Goal: Task Accomplishment & Management: Use online tool/utility

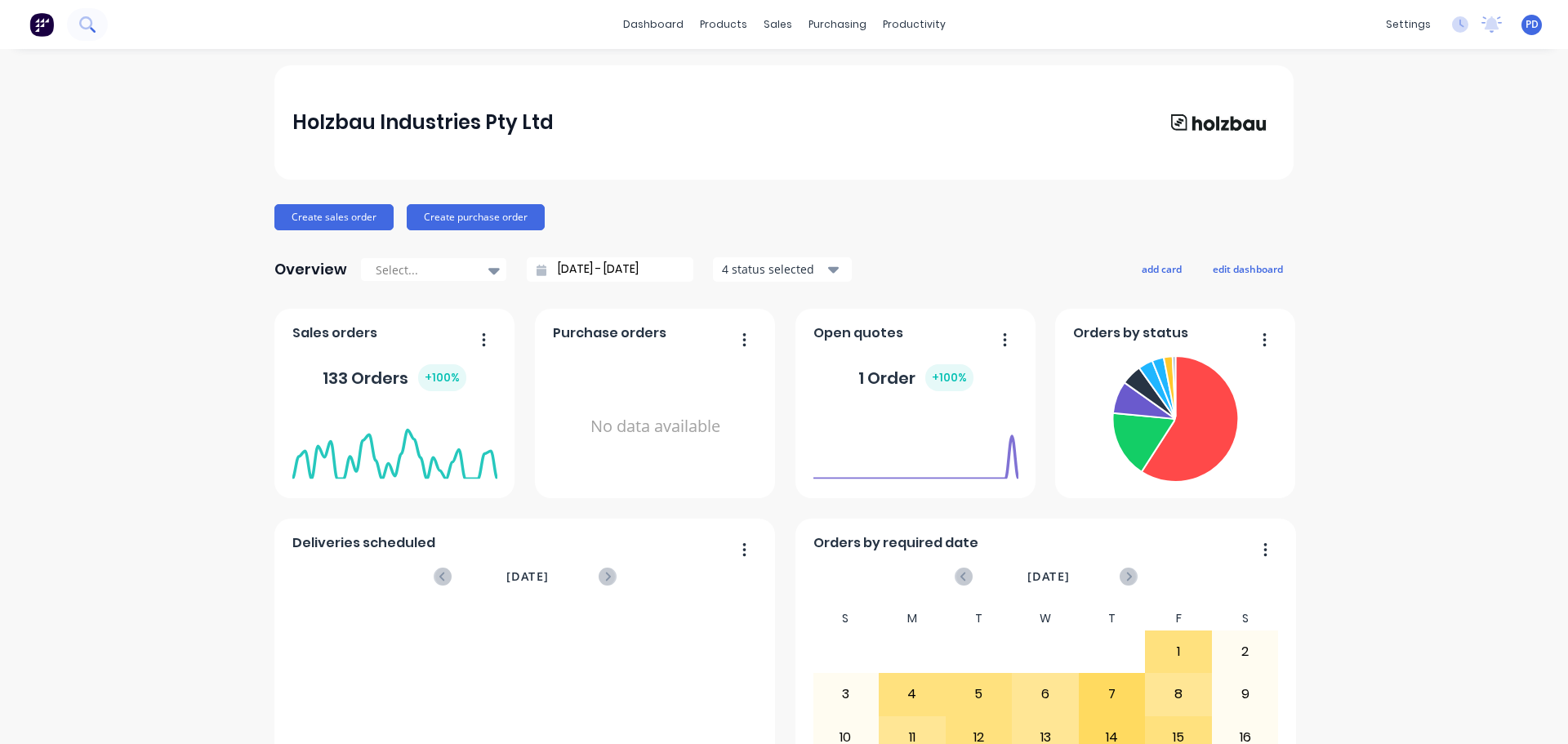
click at [85, 24] on icon at bounding box center [87, 24] width 15 height 15
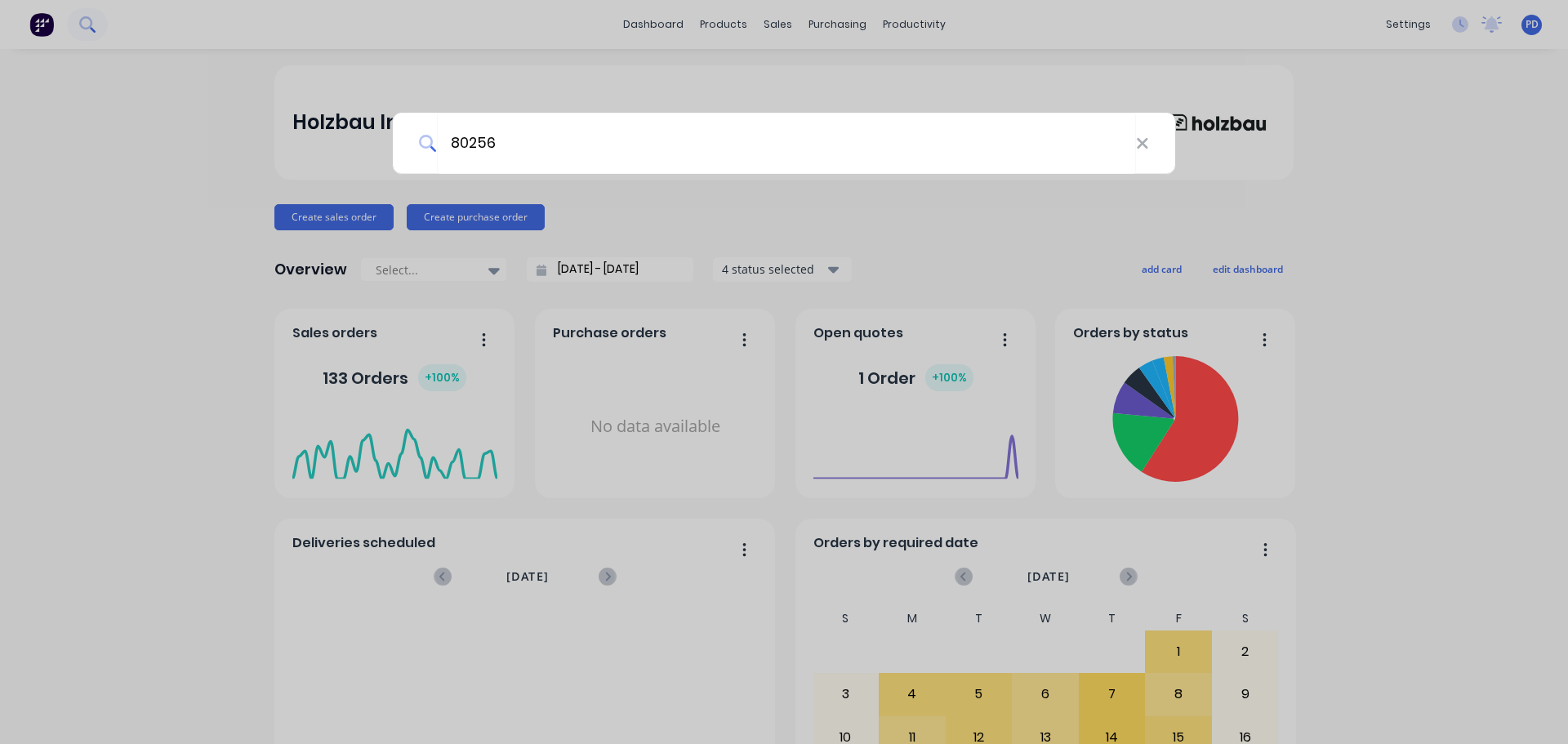
type input "80256"
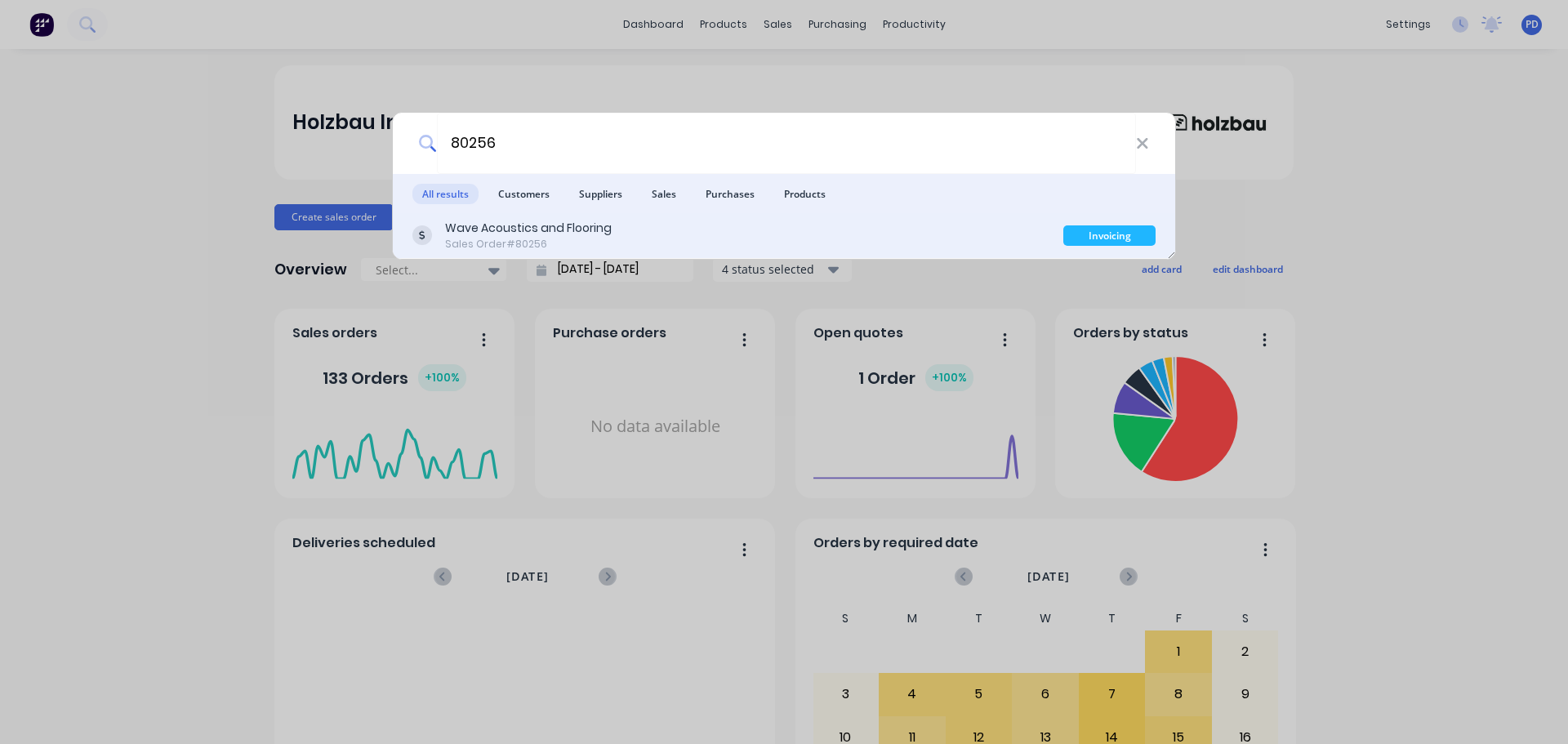
click at [489, 241] on div "Sales Order #80256" at bounding box center [527, 244] width 167 height 14
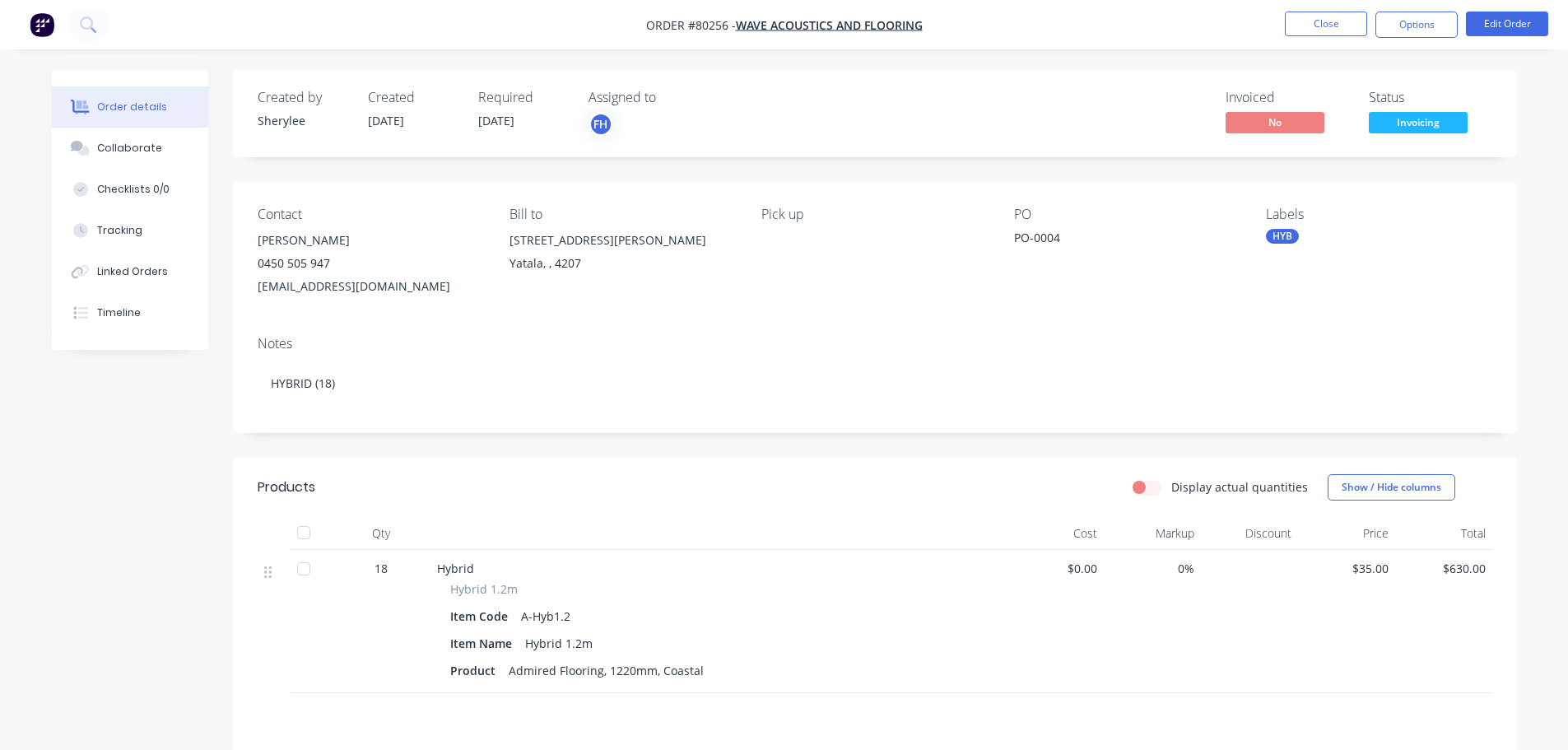
click at [1411, 116] on span "Invoicing" at bounding box center [1418, 121] width 99 height 20
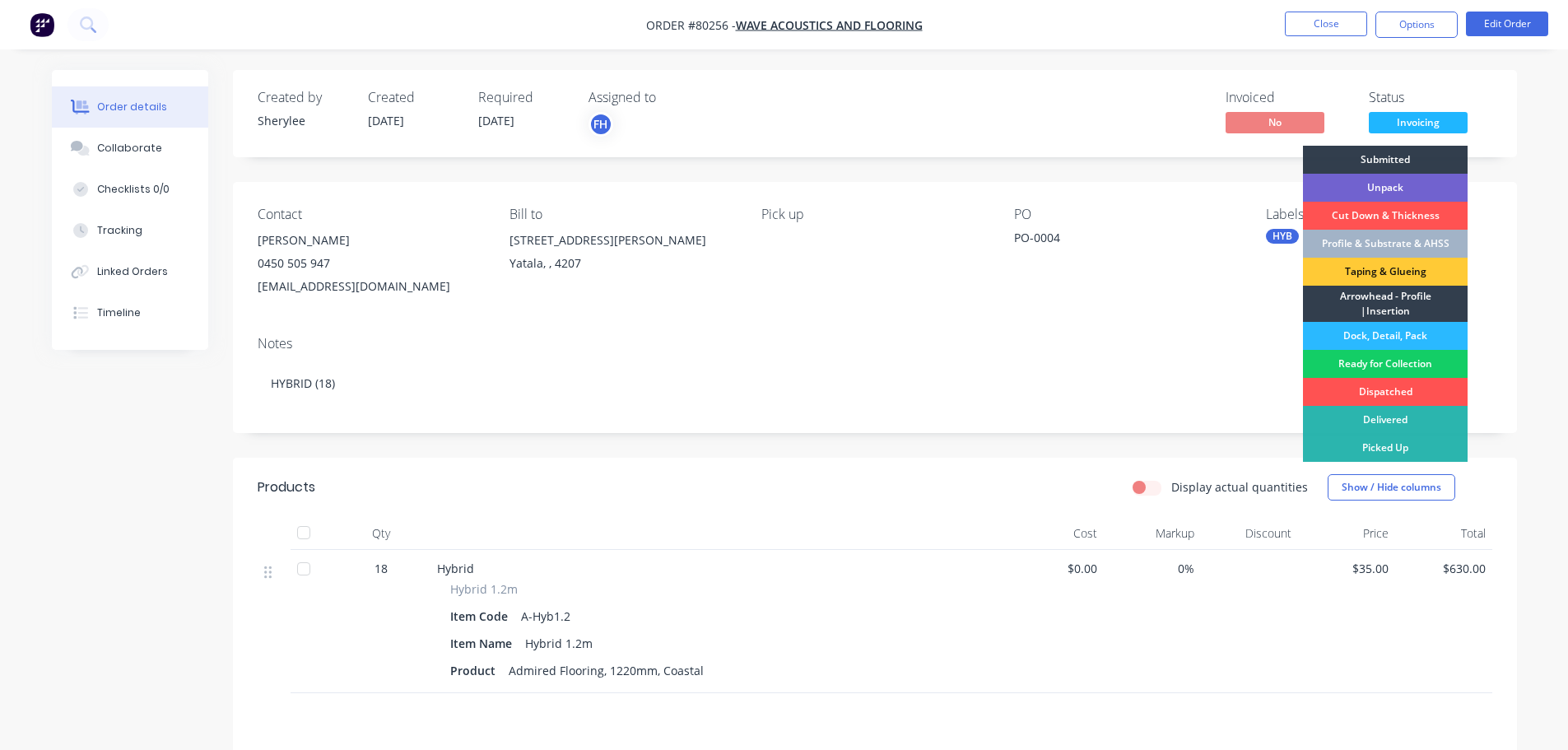
click at [1371, 368] on div "Ready for Collection" at bounding box center [1385, 364] width 165 height 28
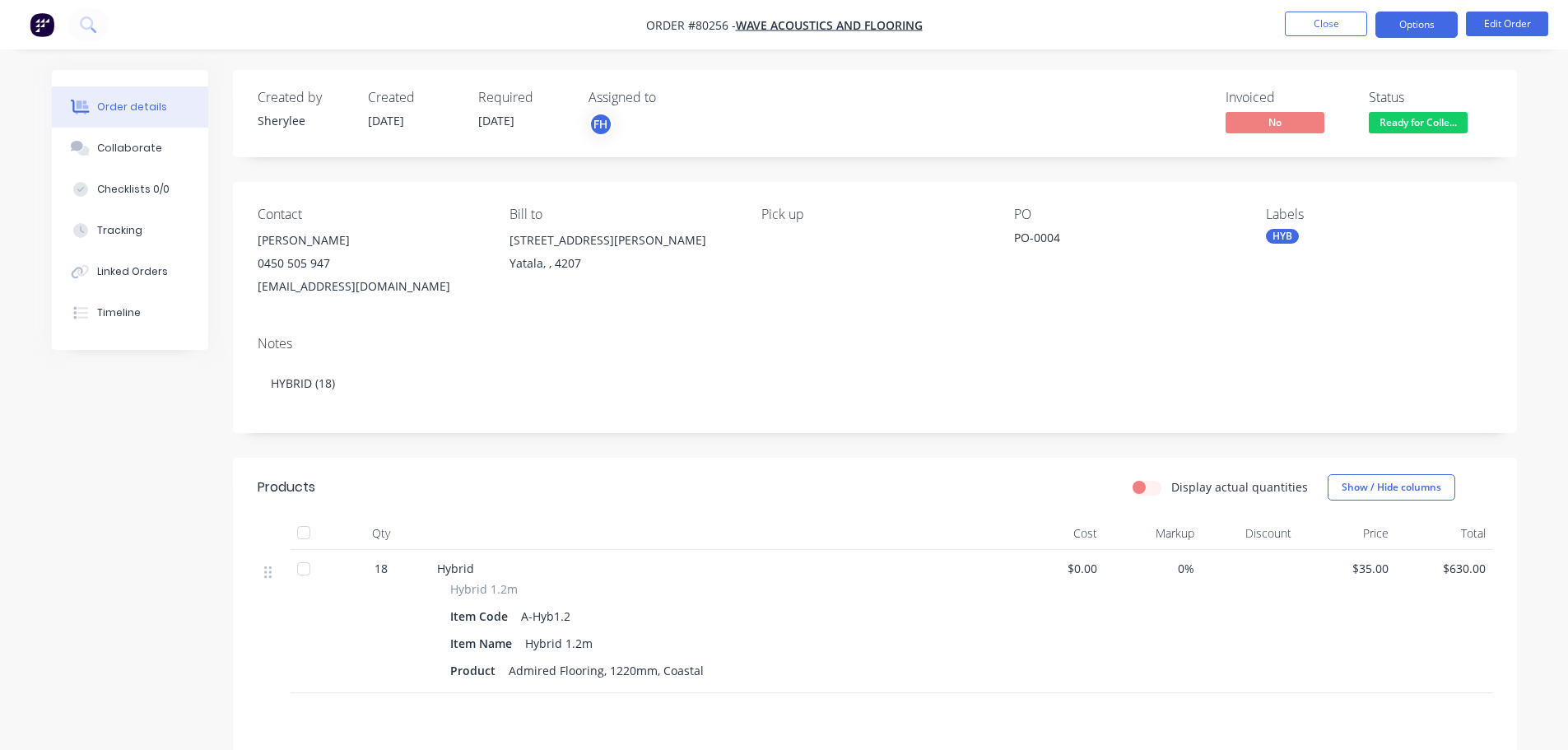
click at [1404, 25] on button "Options" at bounding box center [1416, 24] width 82 height 26
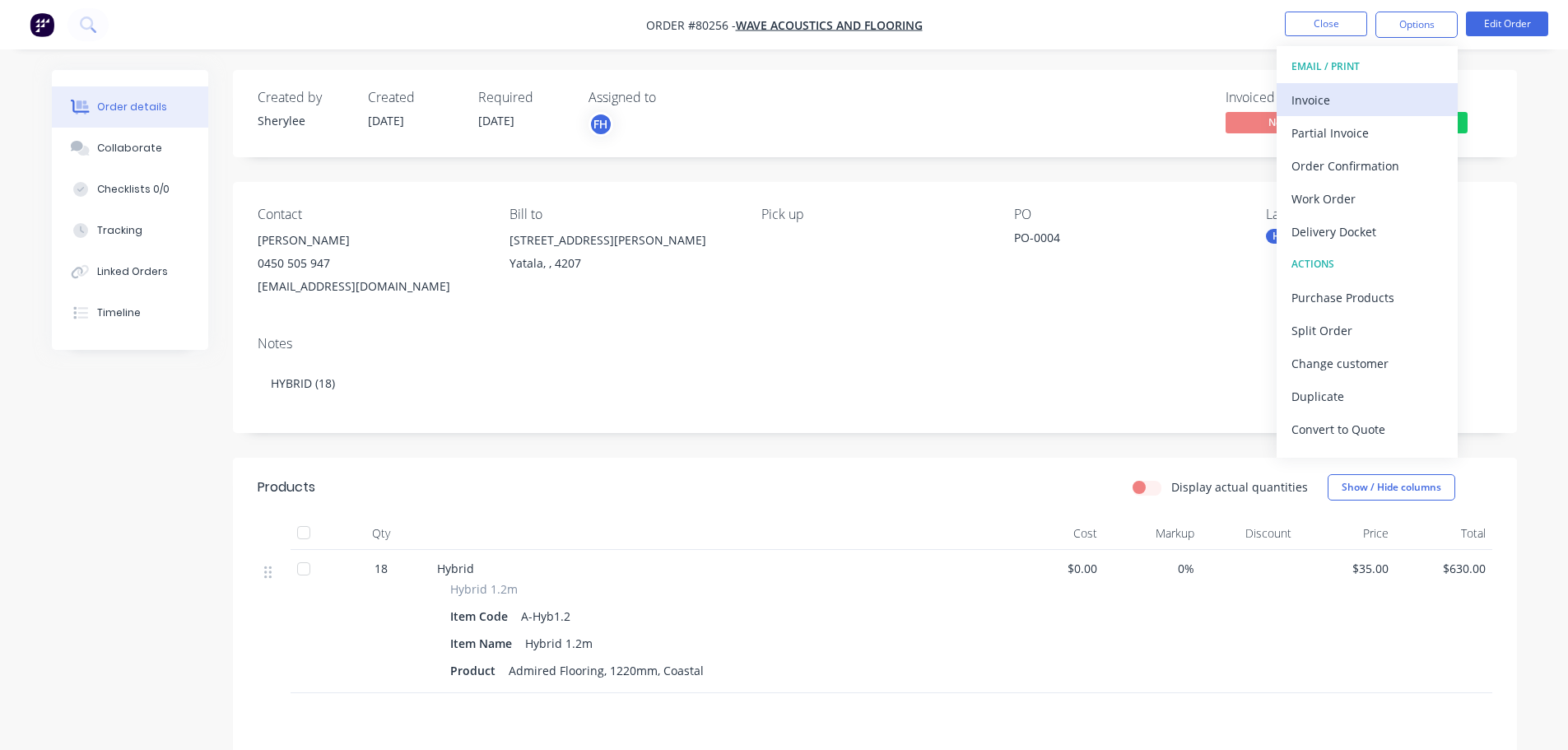
click at [1326, 94] on div "Invoice" at bounding box center [1366, 100] width 151 height 24
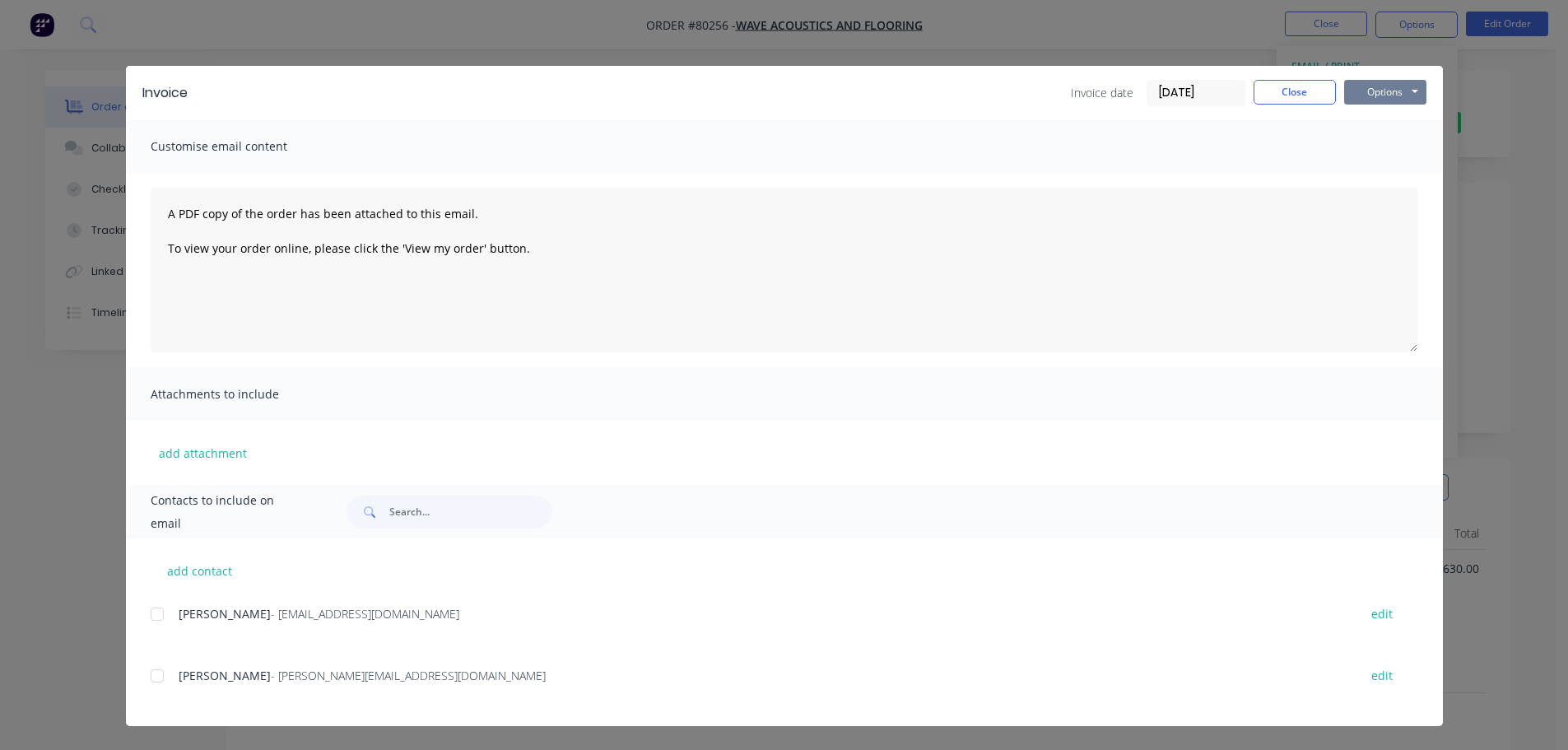
click at [1384, 85] on button "Options" at bounding box center [1385, 91] width 82 height 24
click at [1381, 143] on button "Print" at bounding box center [1396, 148] width 106 height 27
click at [1296, 92] on button "Close" at bounding box center [1294, 91] width 82 height 24
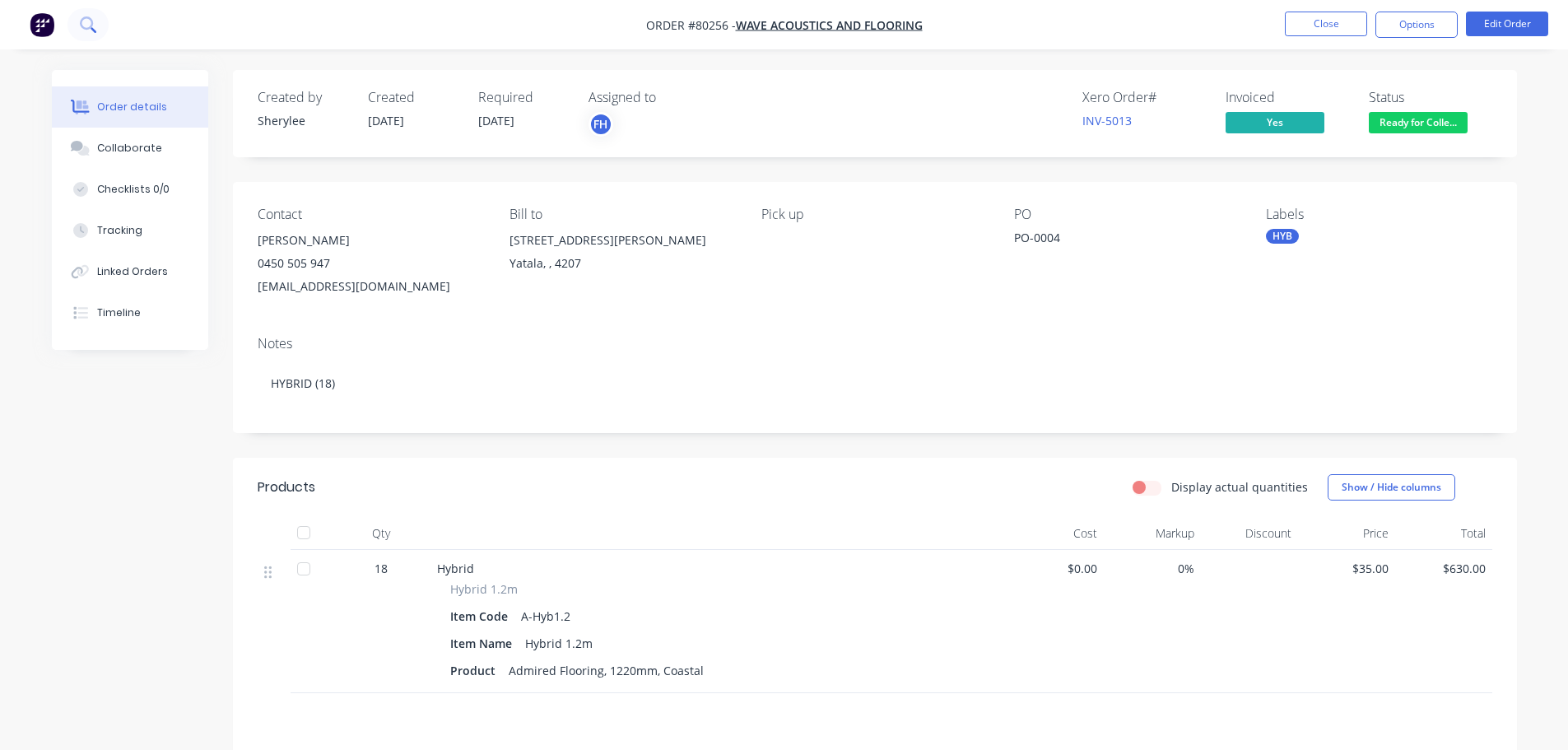
click at [91, 14] on button at bounding box center [88, 24] width 41 height 33
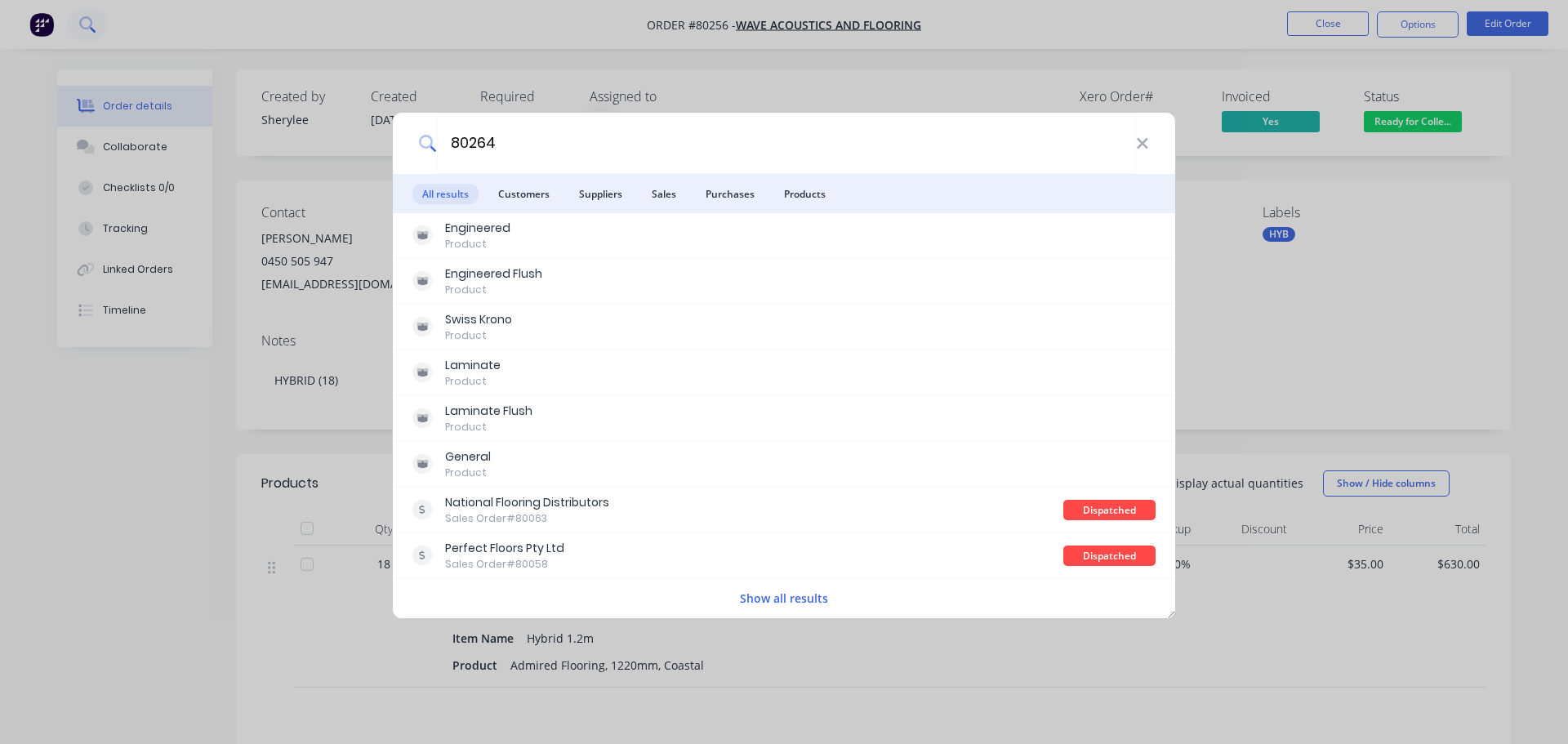
type input "80264"
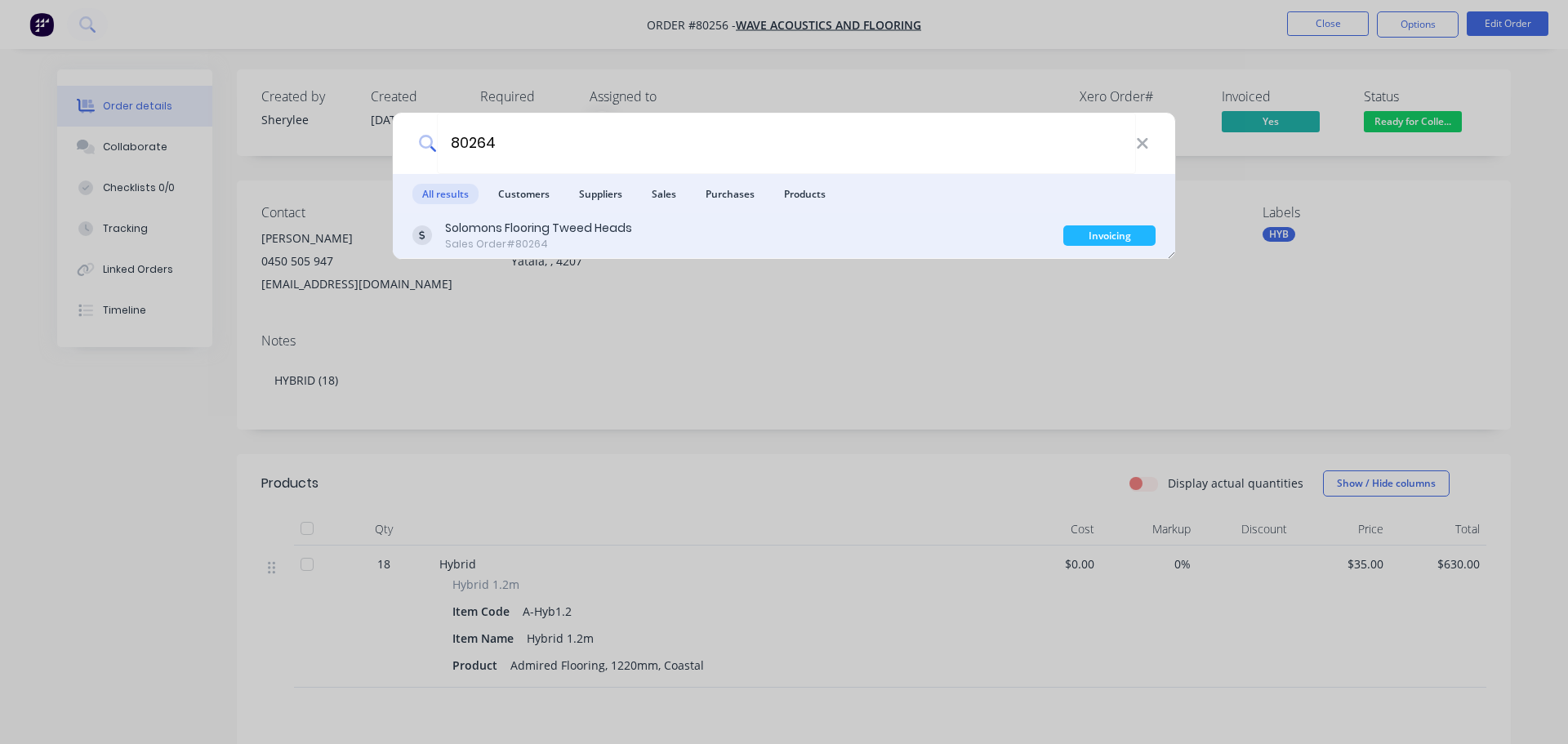
click at [526, 234] on div "Solomons Flooring Tweed Heads" at bounding box center [538, 228] width 187 height 17
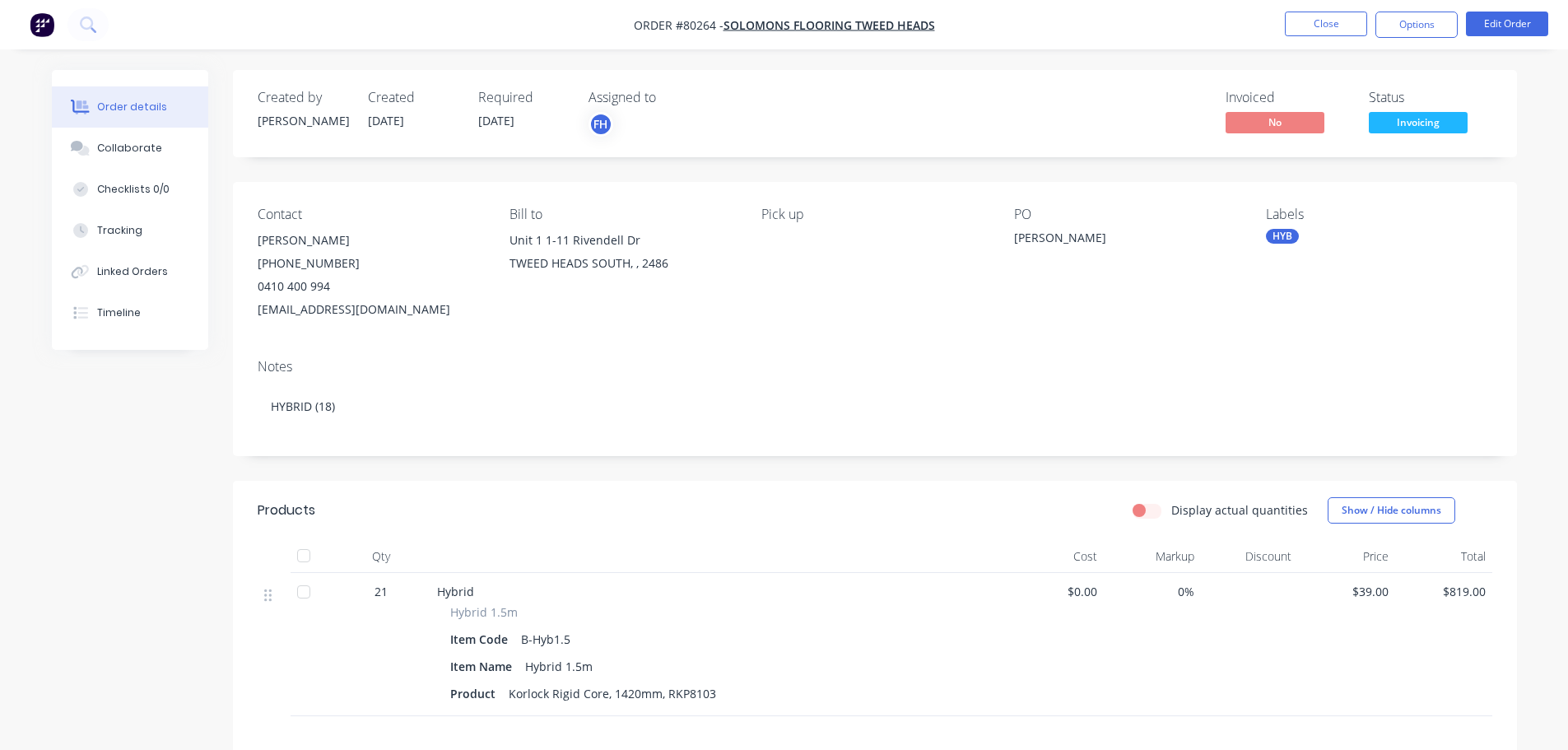
scroll to position [247, 0]
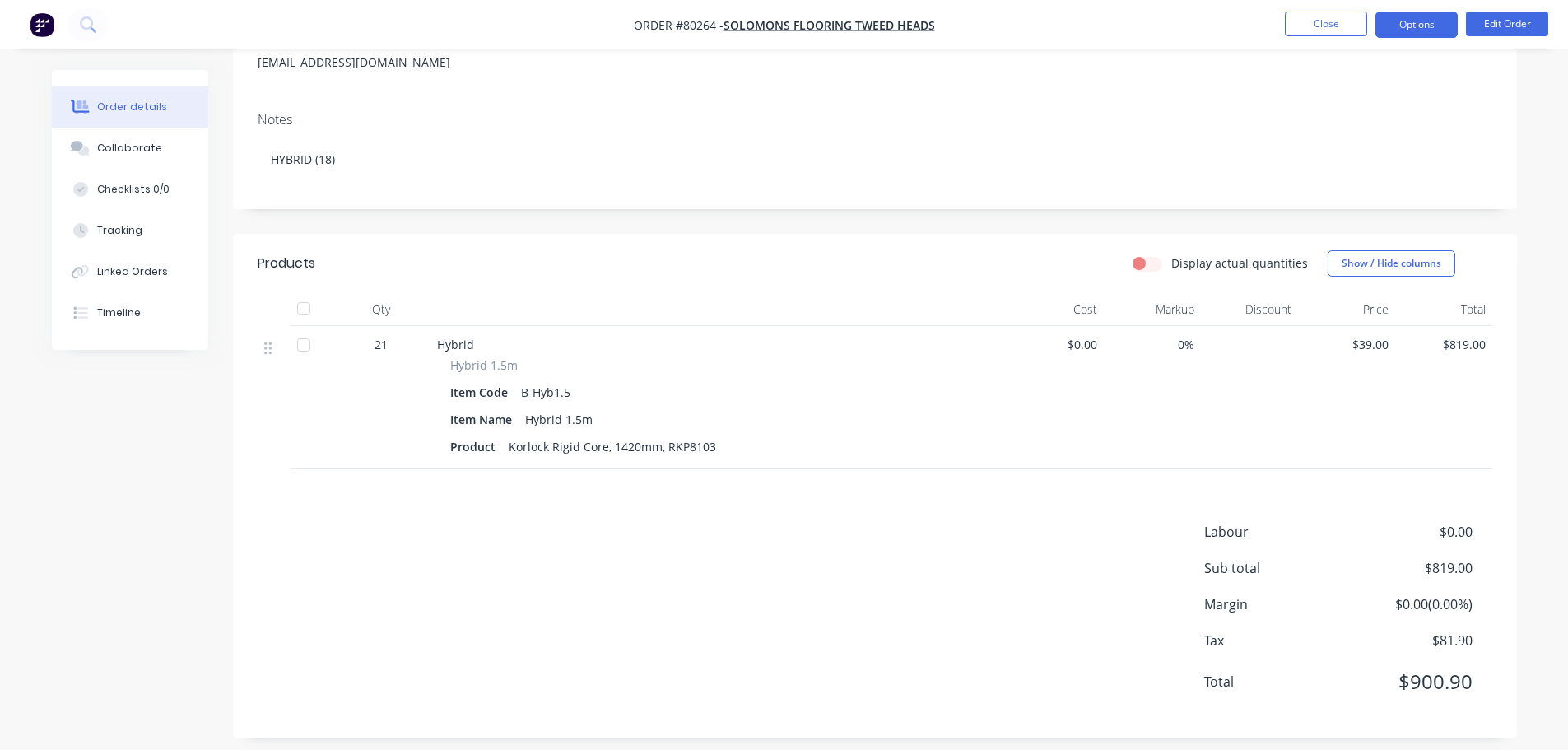
click at [1406, 31] on button "Options" at bounding box center [1416, 24] width 82 height 26
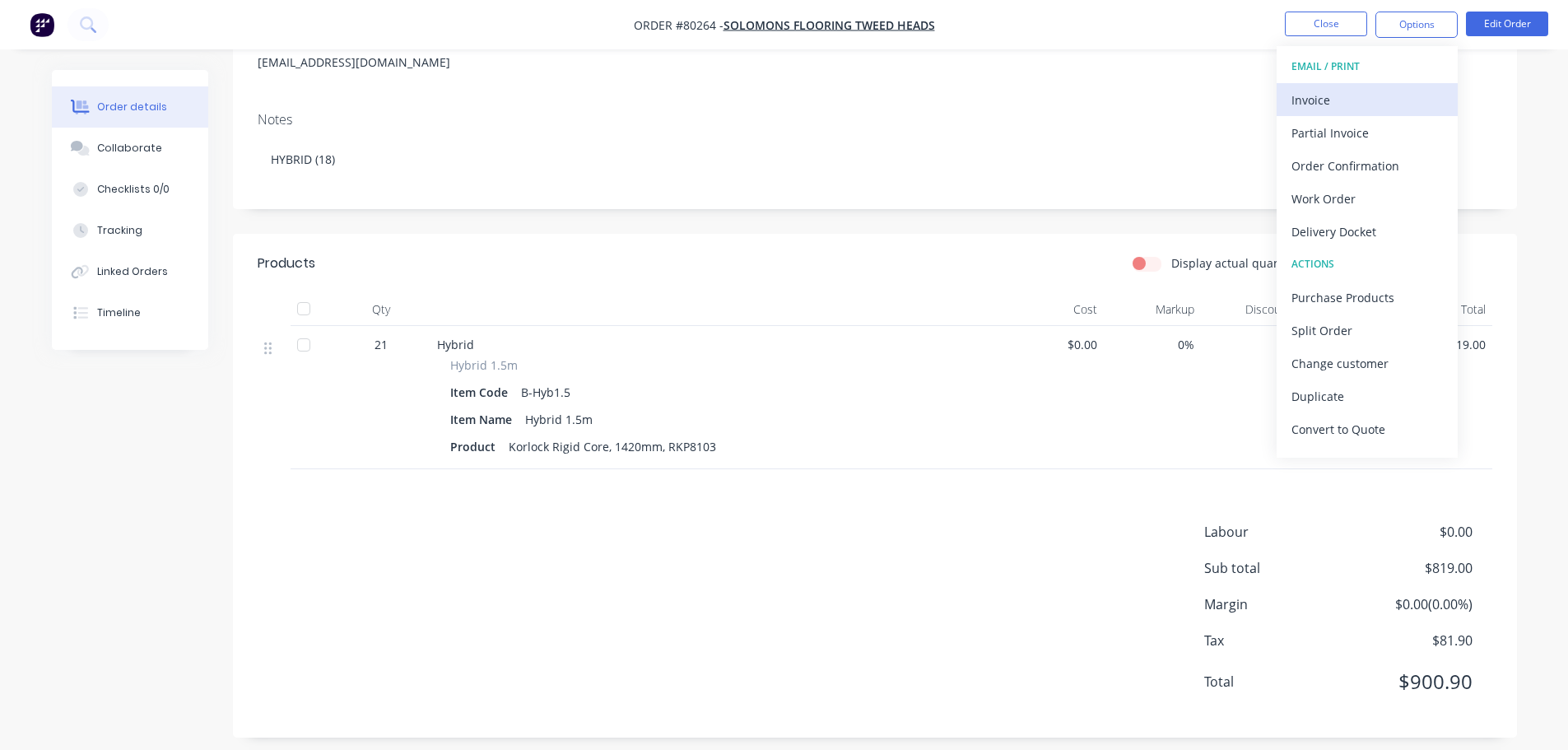
click at [1376, 93] on div "Invoice" at bounding box center [1366, 100] width 151 height 24
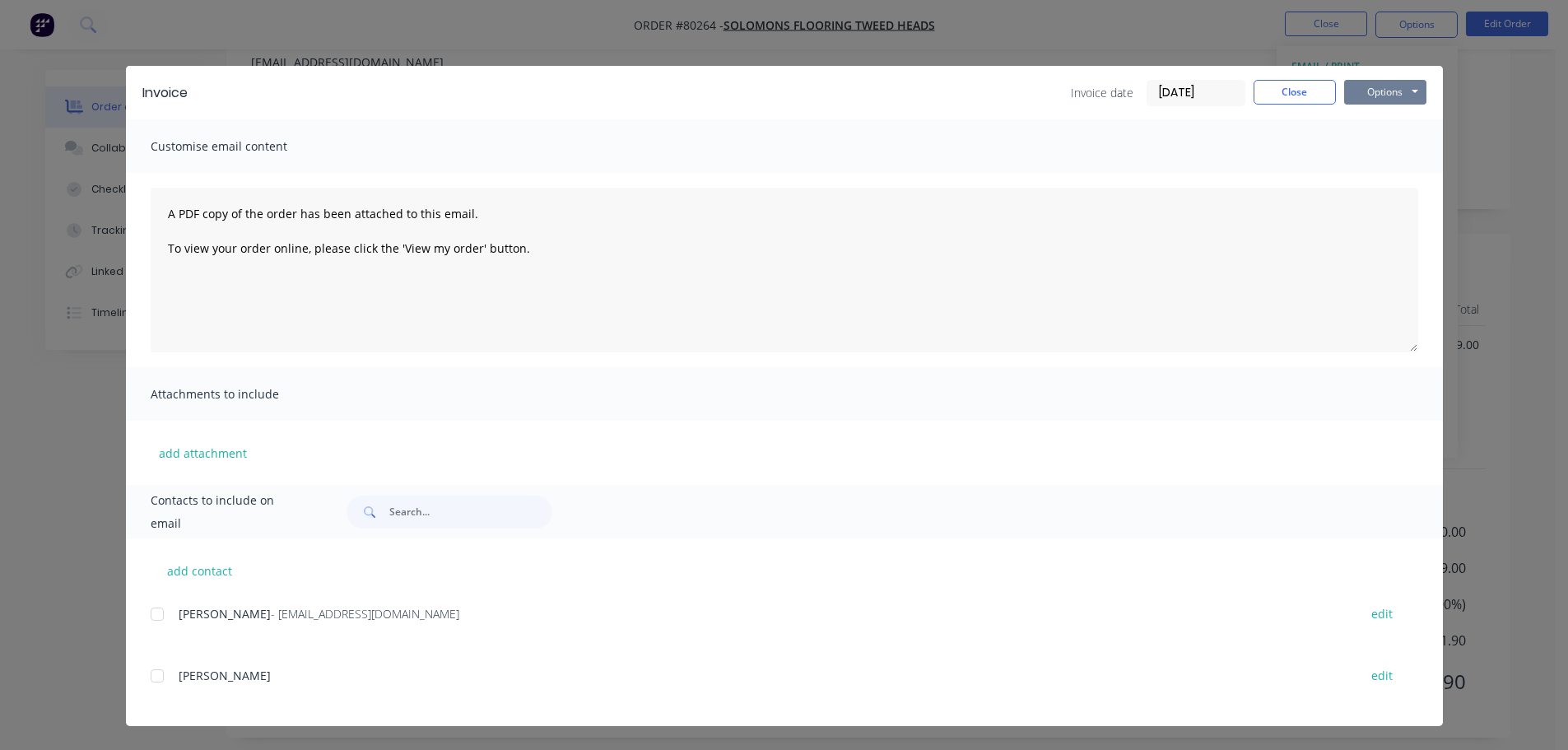
click at [1350, 82] on button "Options" at bounding box center [1385, 91] width 82 height 24
click at [1366, 141] on button "Print" at bounding box center [1396, 148] width 106 height 27
click at [1286, 92] on button "Close" at bounding box center [1294, 91] width 82 height 24
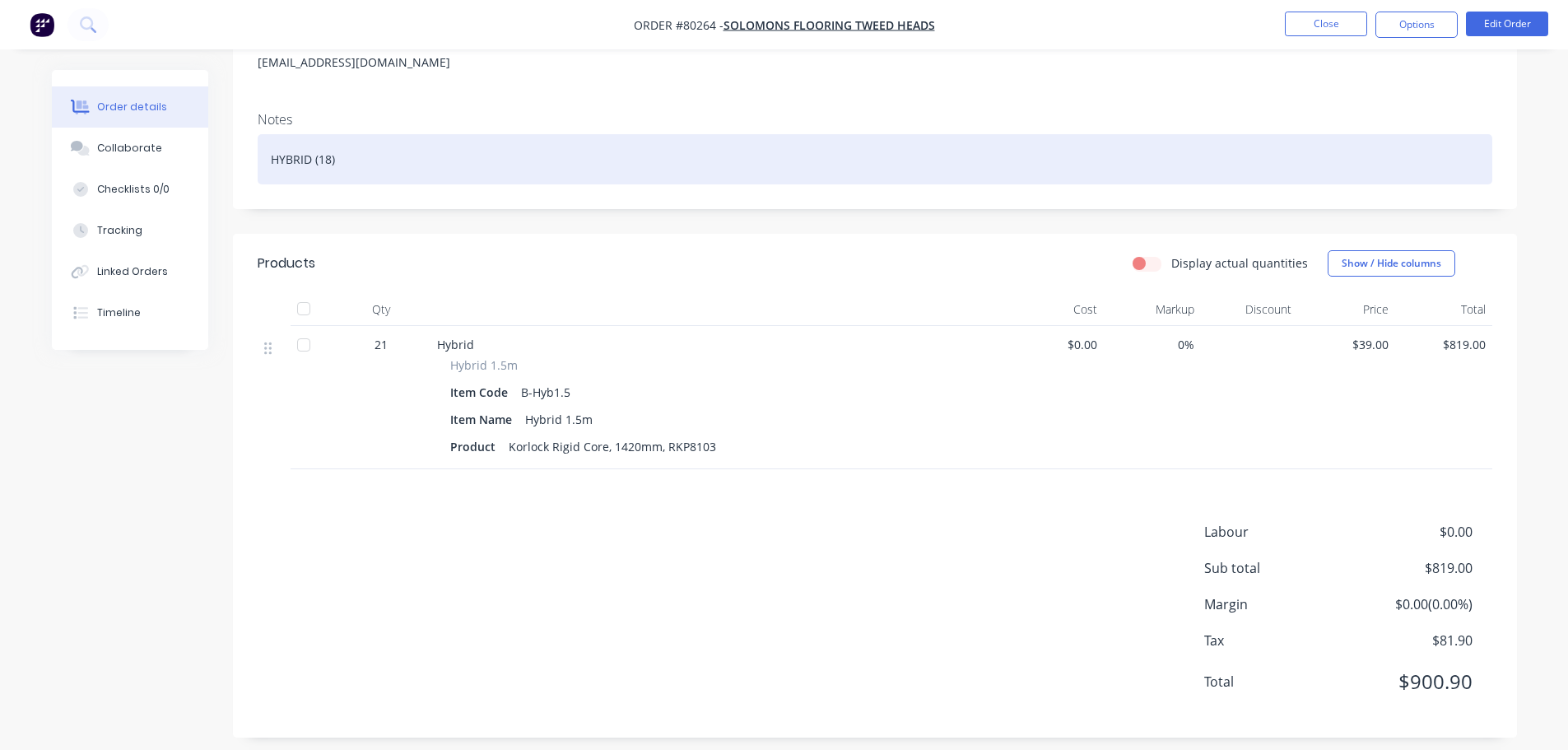
scroll to position [0, 0]
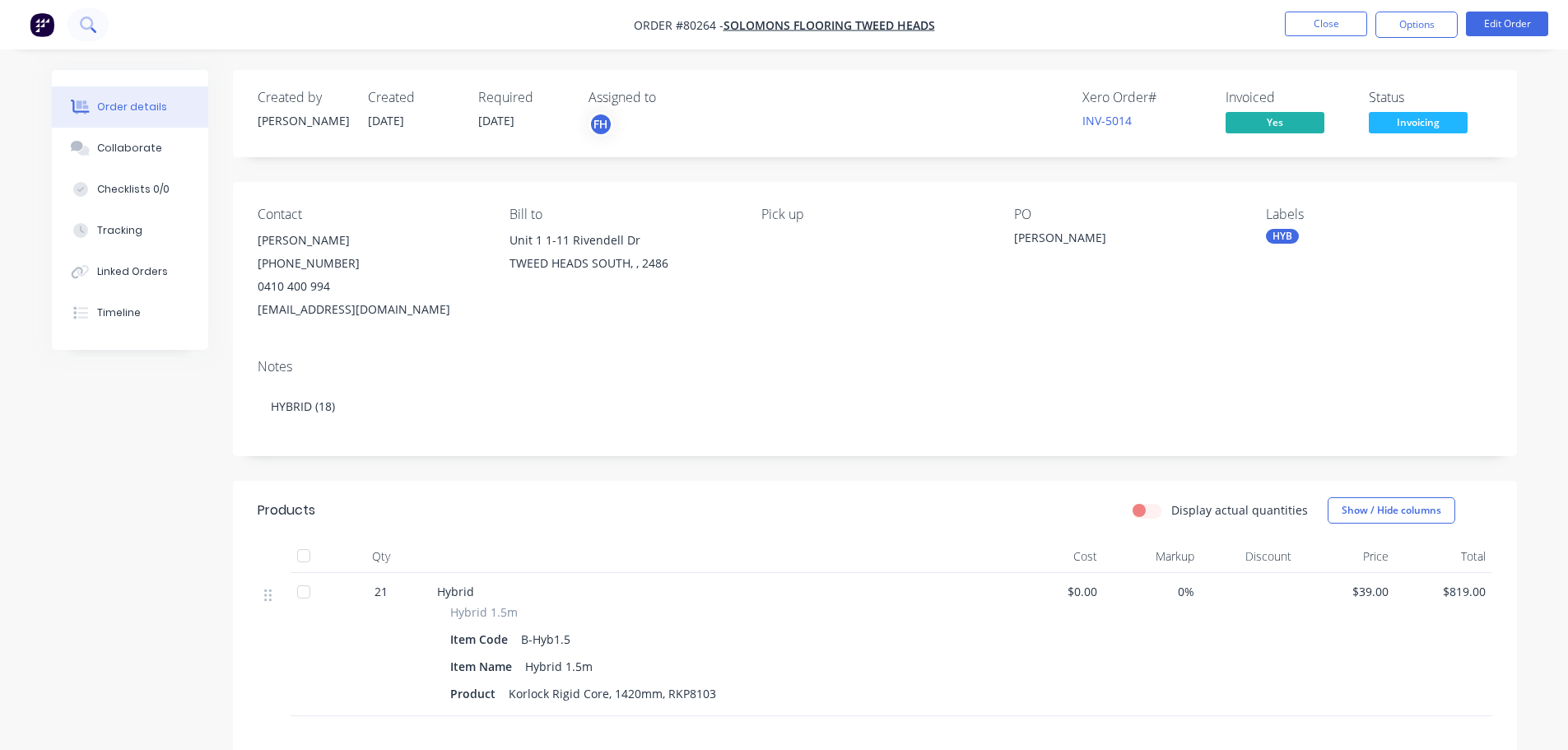
click at [102, 24] on button at bounding box center [88, 24] width 41 height 33
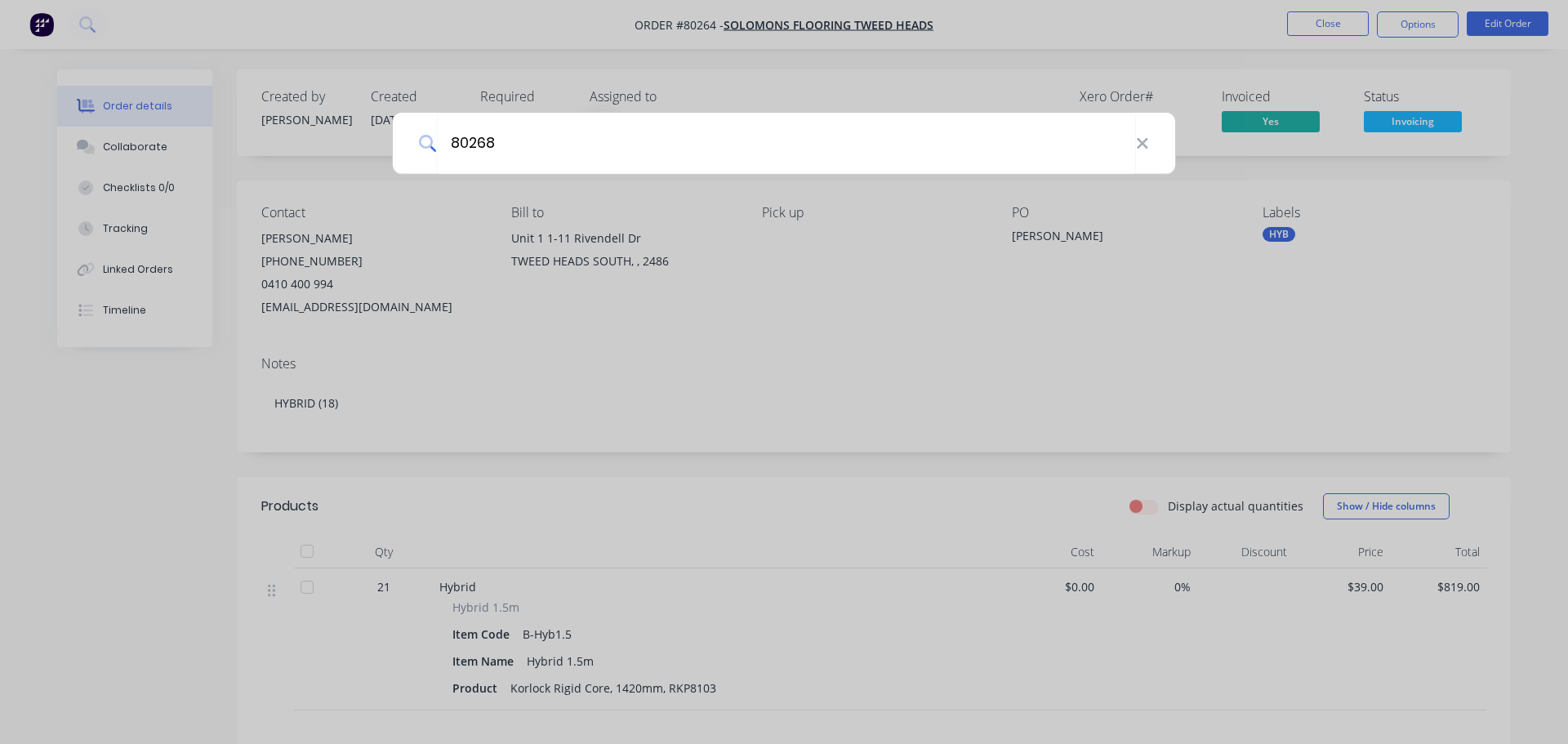
type input "80268"
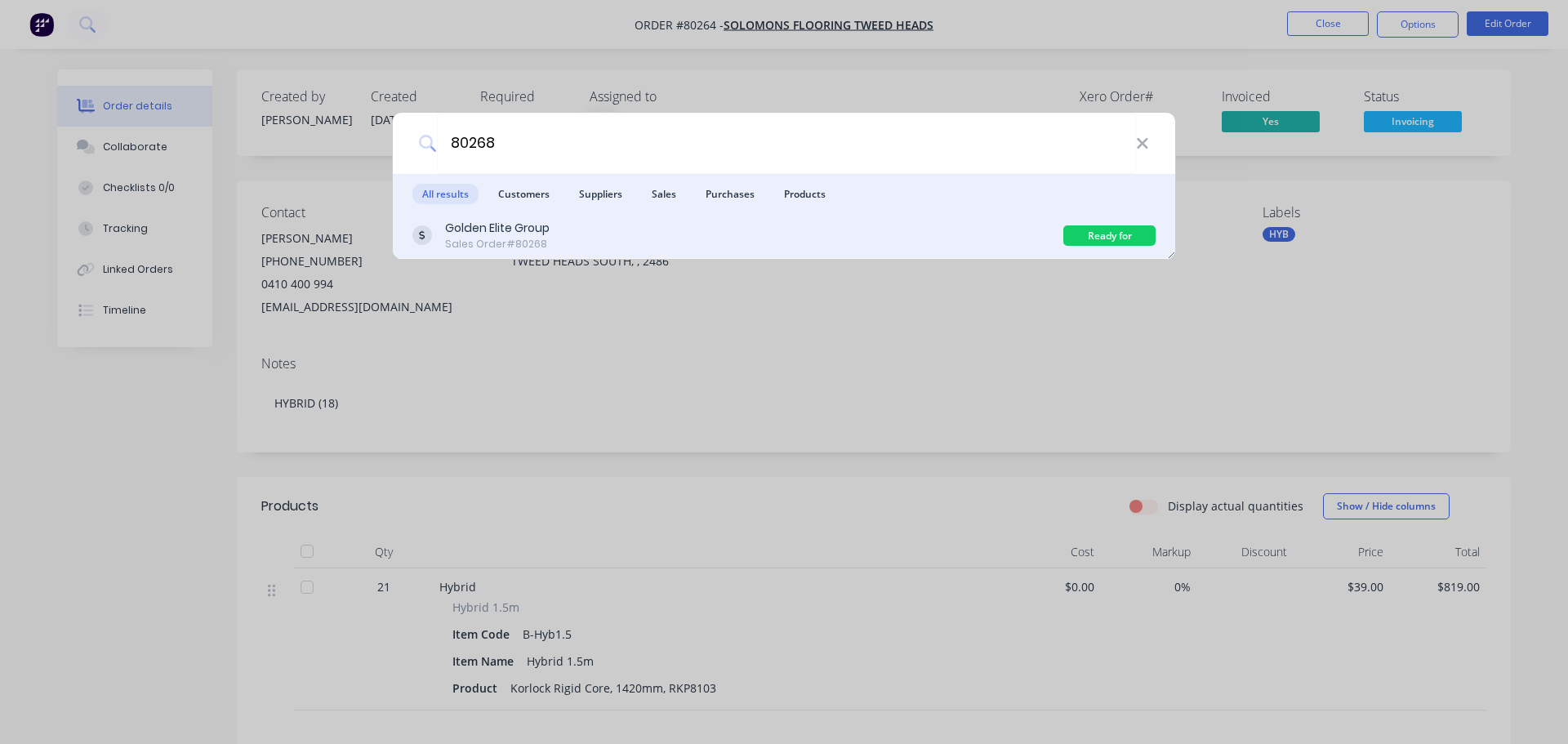
click at [526, 228] on div "Golden Elite Group" at bounding box center [497, 228] width 105 height 17
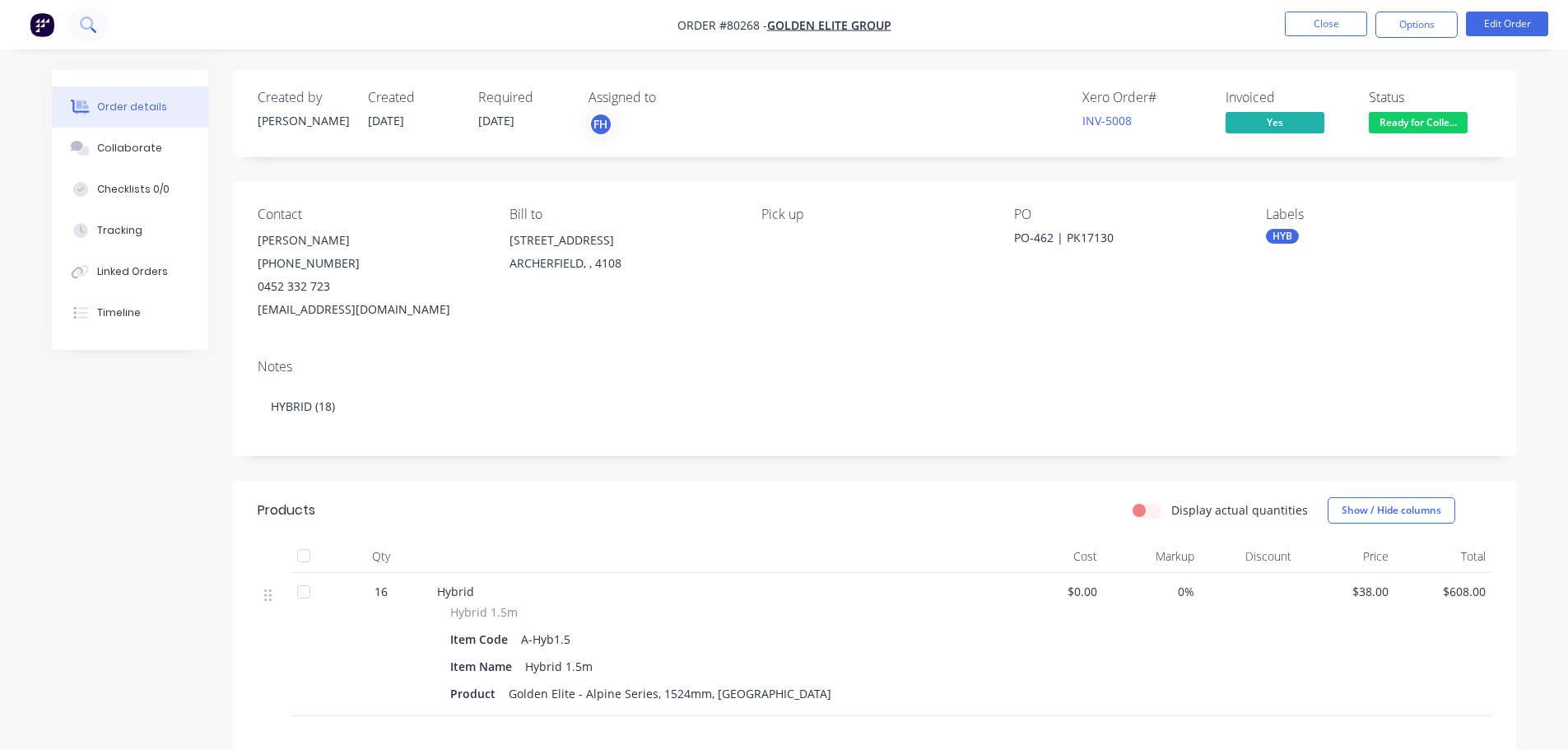
click at [95, 14] on button at bounding box center [88, 24] width 41 height 33
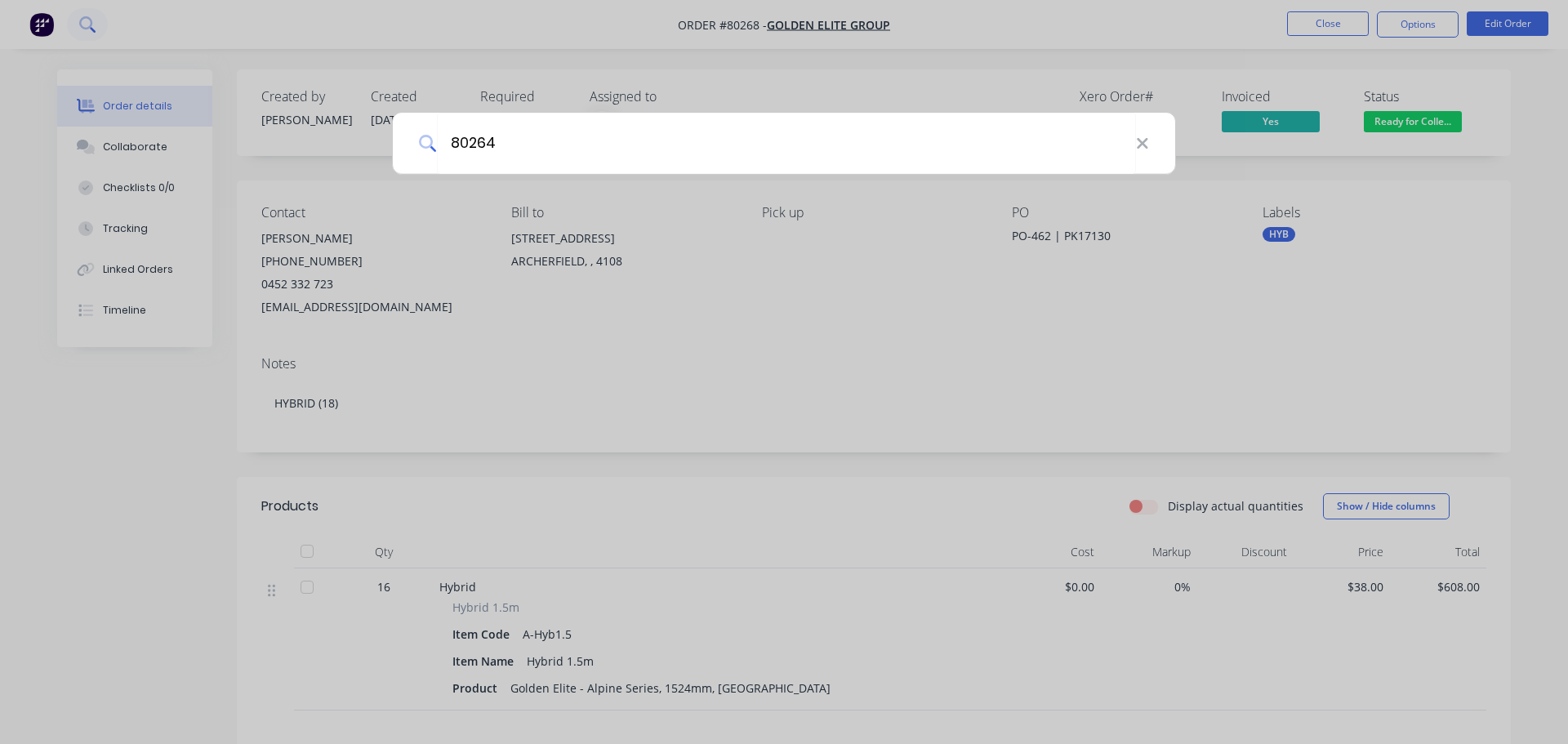
type input "80264"
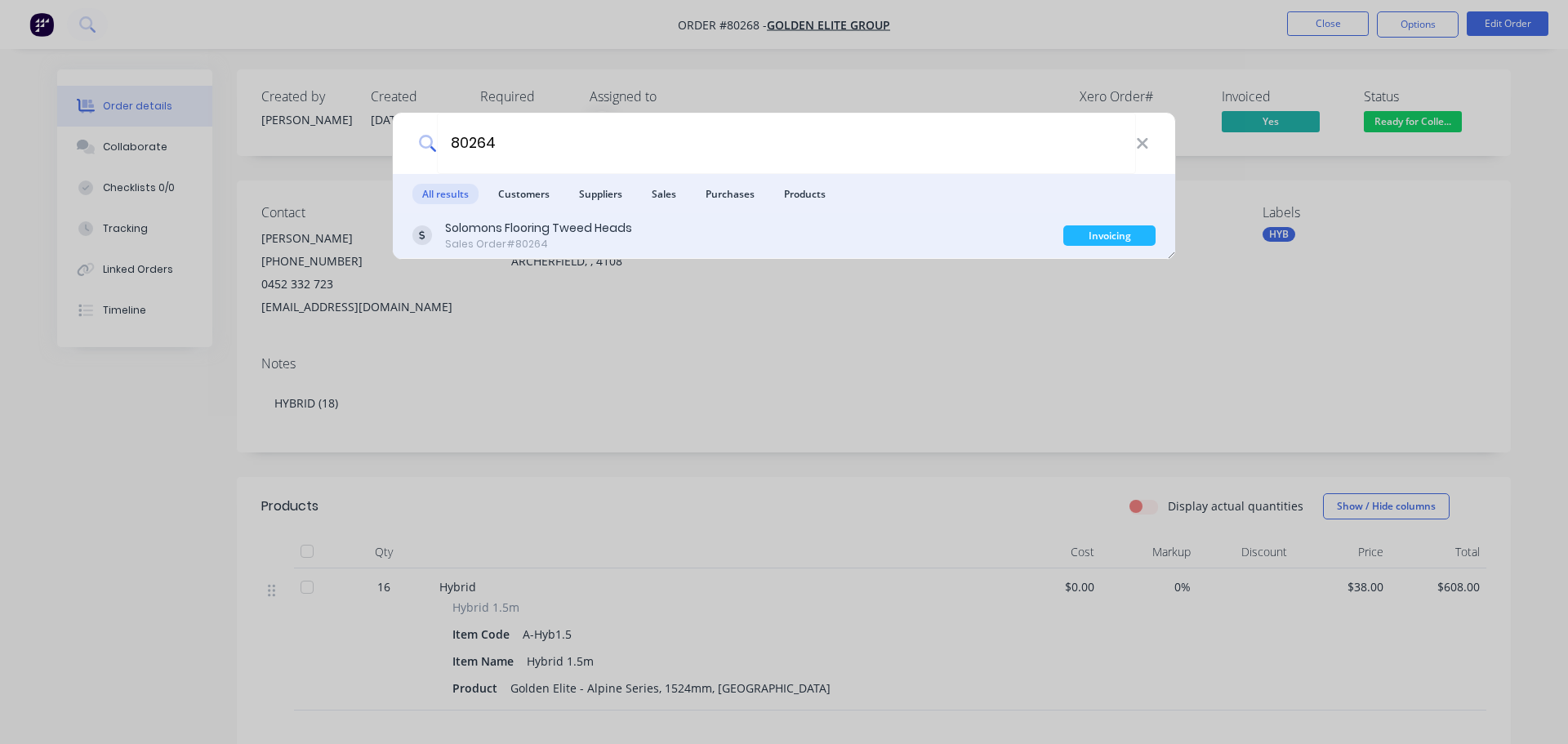
click at [526, 242] on div "Sales Order #80264" at bounding box center [538, 244] width 187 height 14
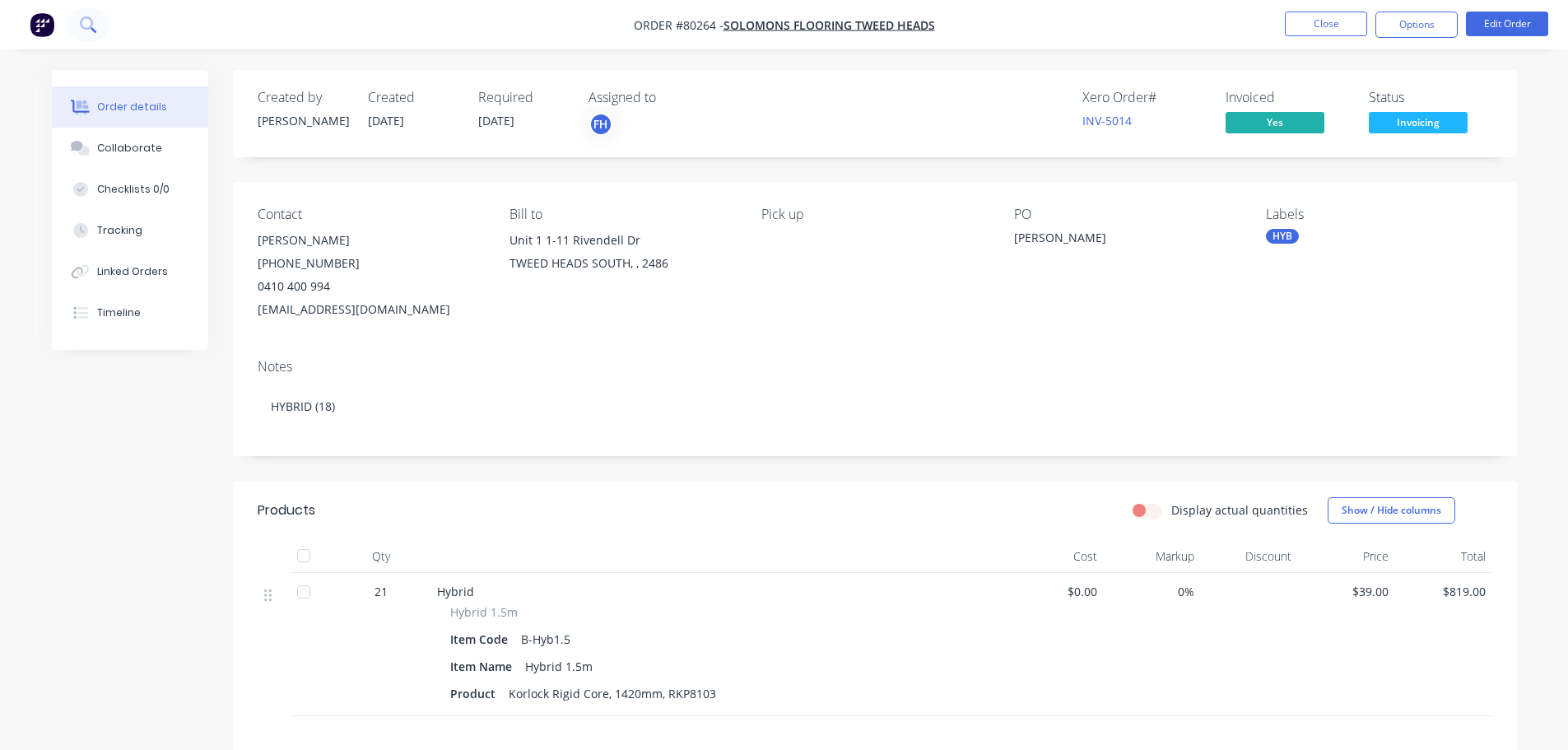
click at [75, 28] on button at bounding box center [88, 24] width 41 height 33
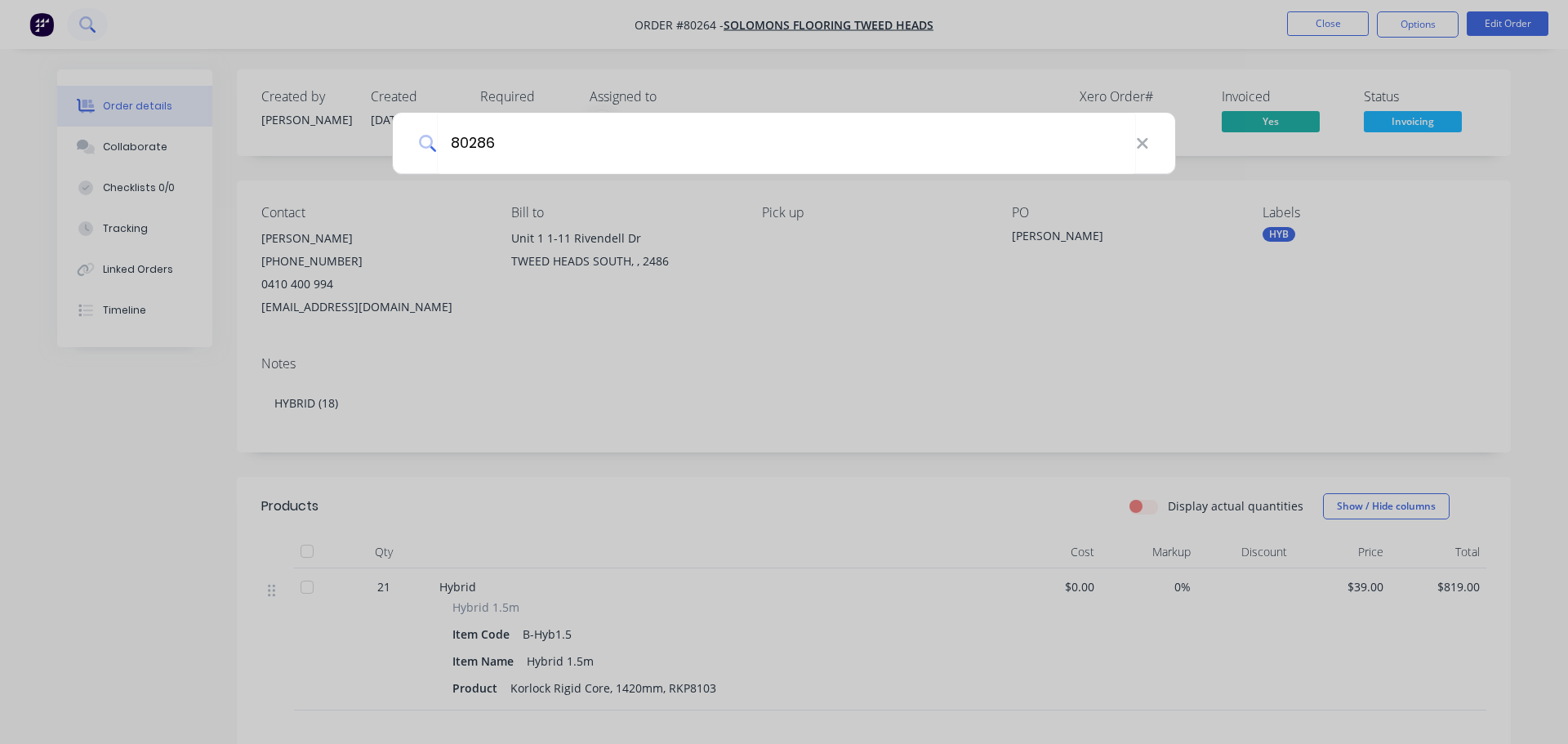
type input "80286"
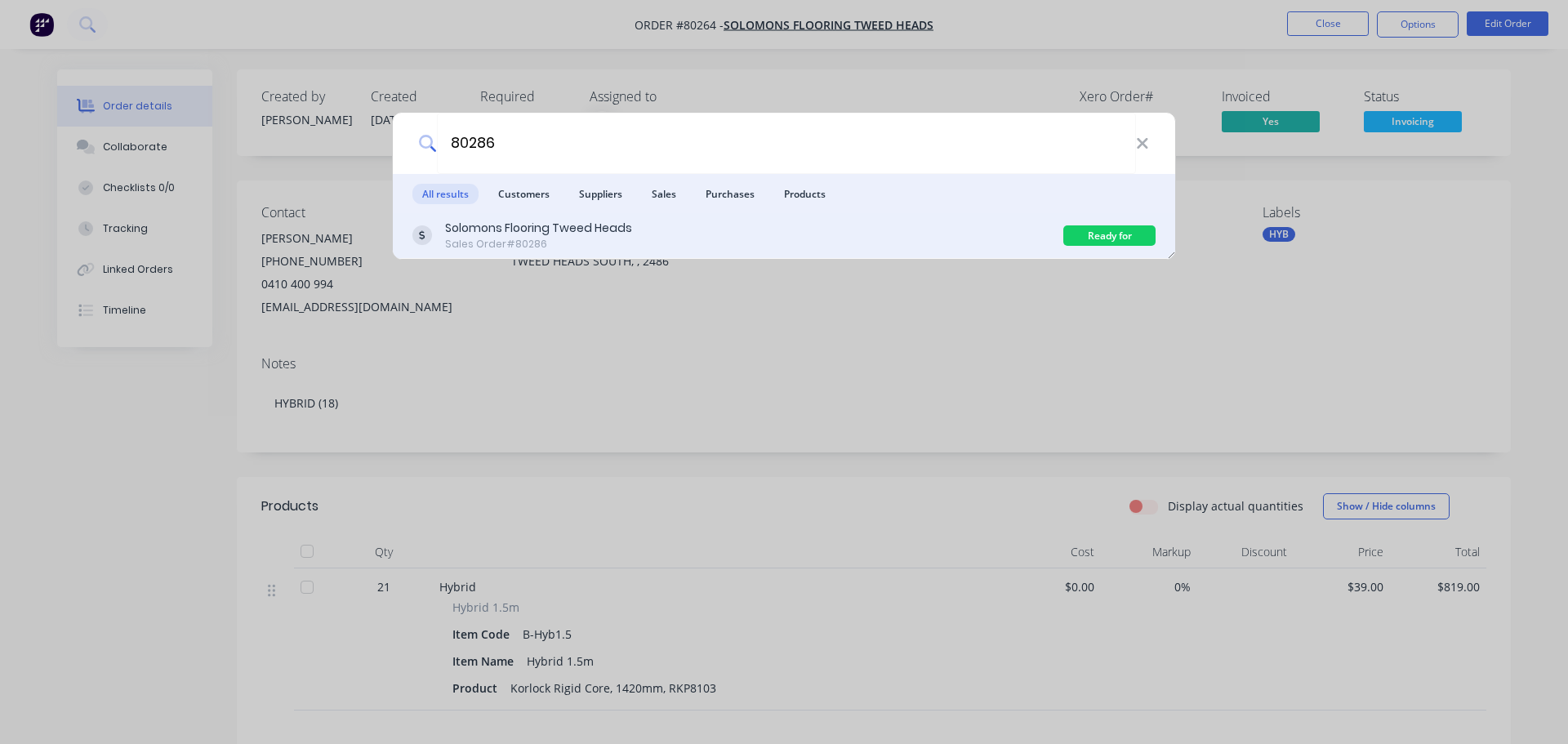
click at [567, 229] on div "Solomons Flooring Tweed Heads" at bounding box center [538, 228] width 187 height 17
